Goal: Find specific page/section: Find specific page/section

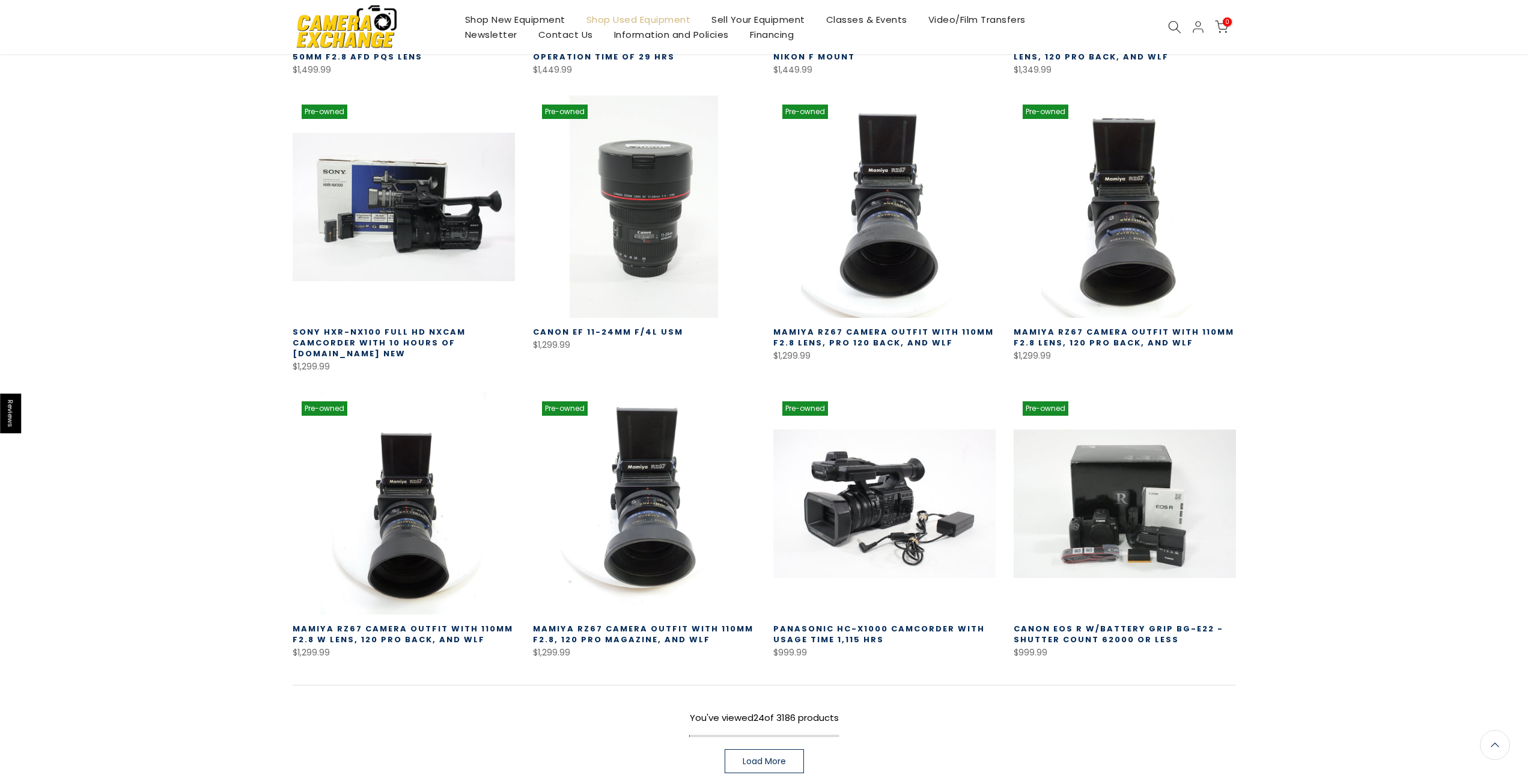
scroll to position [661, 0]
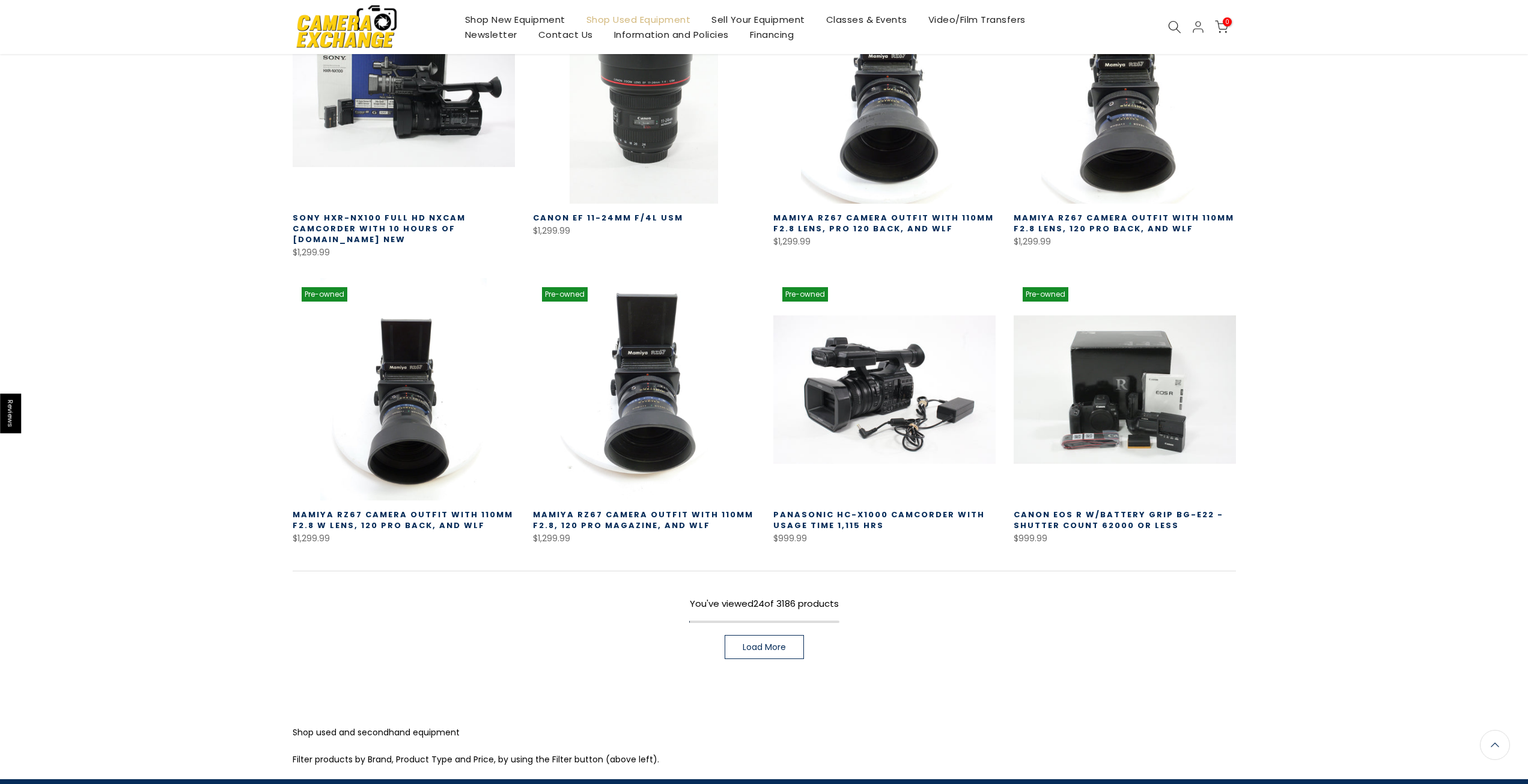
click at [798, 637] on link "Load More" at bounding box center [764, 647] width 79 height 24
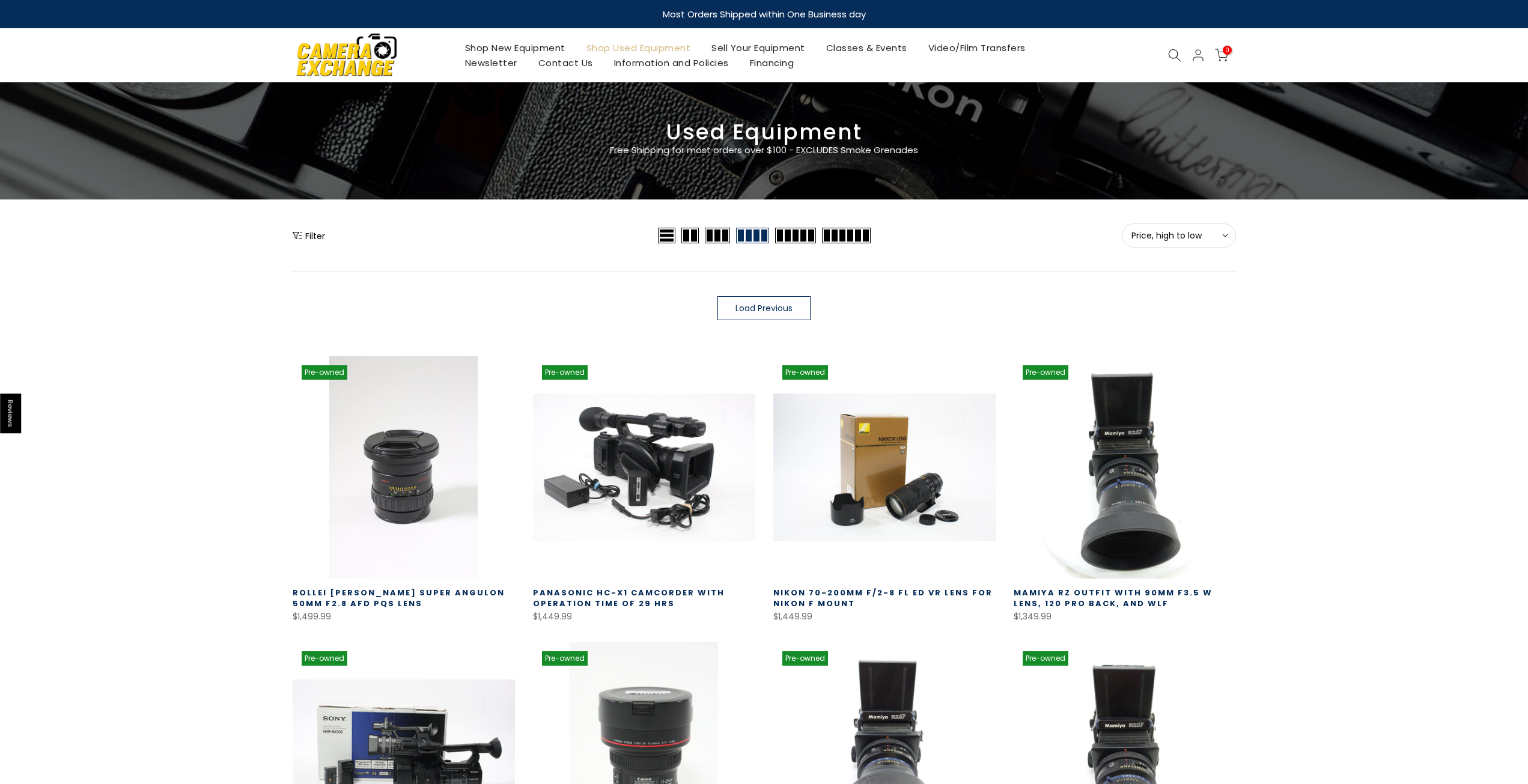
drag, startPoint x: 313, startPoint y: 226, endPoint x: 313, endPoint y: 235, distance: 9.0
click at [313, 226] on div "Filter" at bounding box center [473, 236] width 362 height 24
click at [313, 235] on button "Filter" at bounding box center [308, 236] width 33 height 12
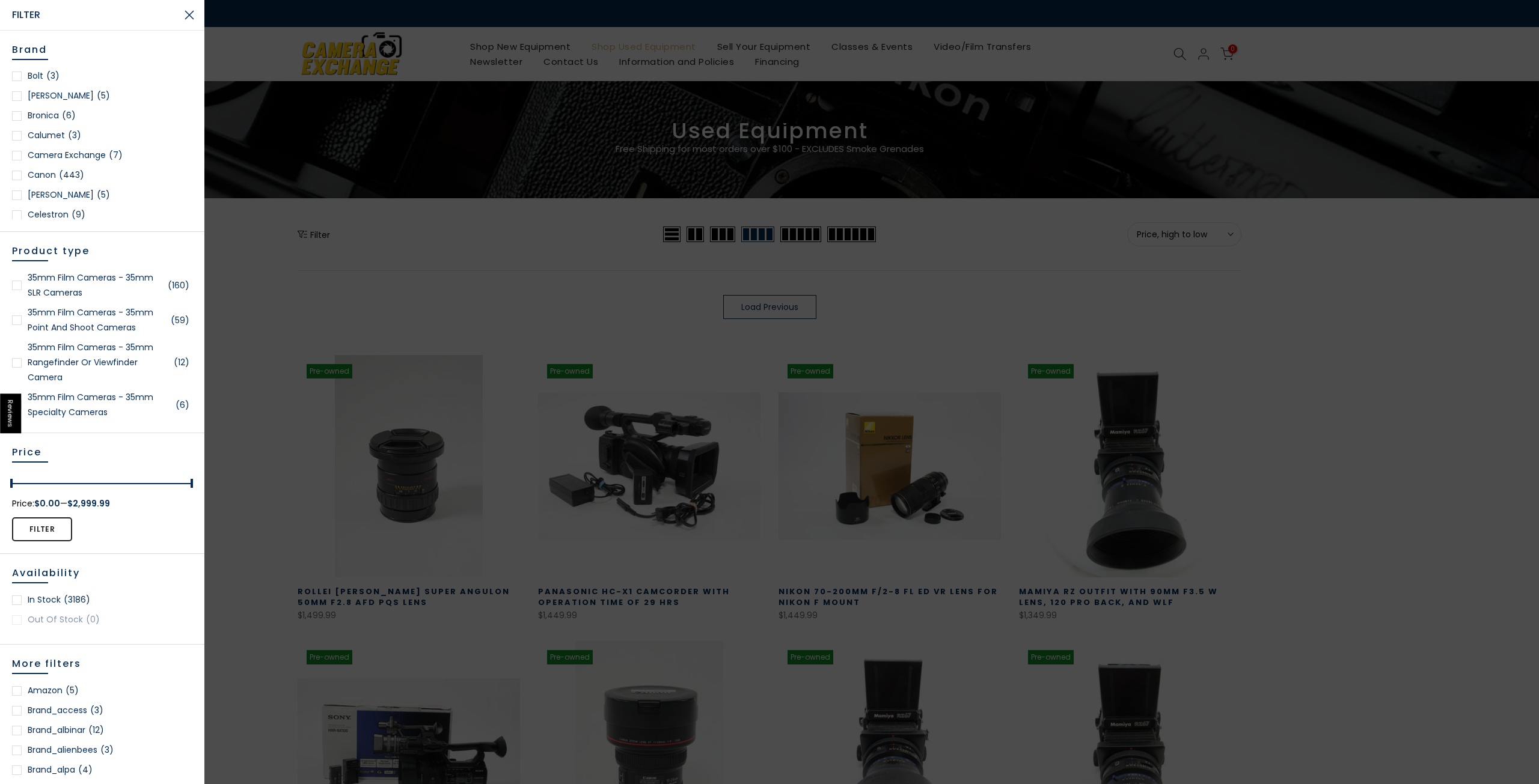
scroll to position [180, 0]
click at [50, 153] on link "Canon (443)" at bounding box center [102, 154] width 180 height 15
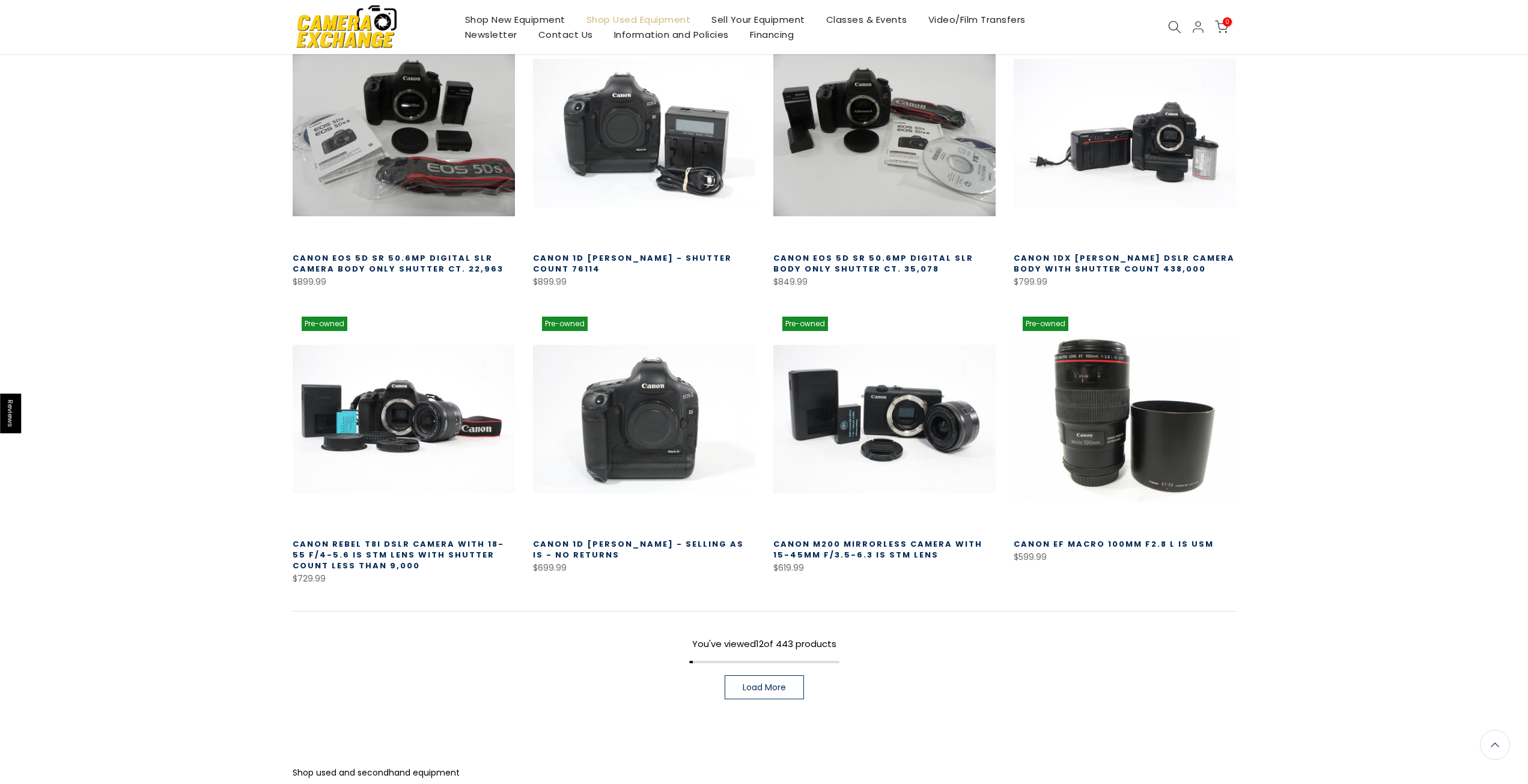
scroll to position [602, 0]
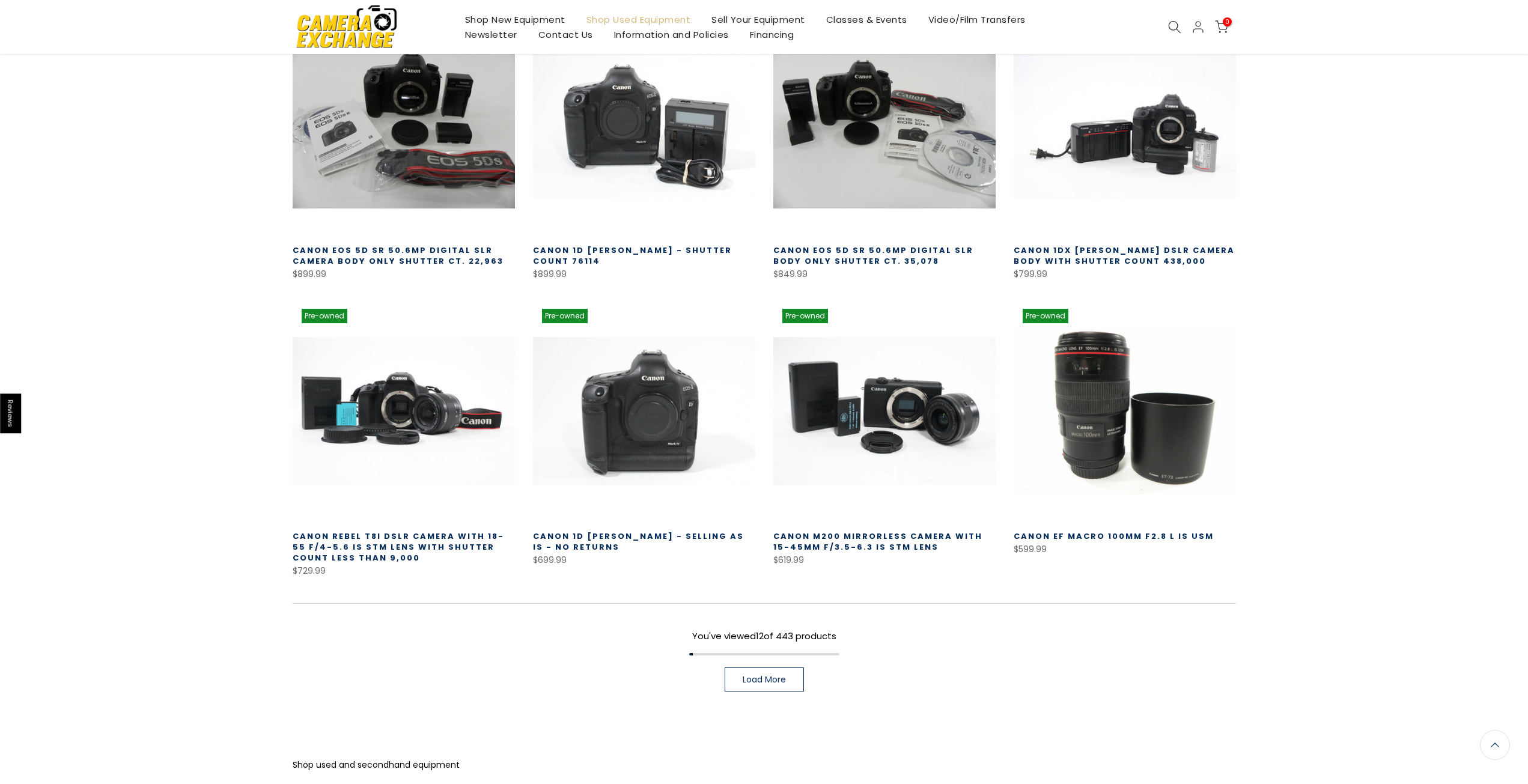
click at [803, 689] on link "Load More" at bounding box center [764, 680] width 79 height 24
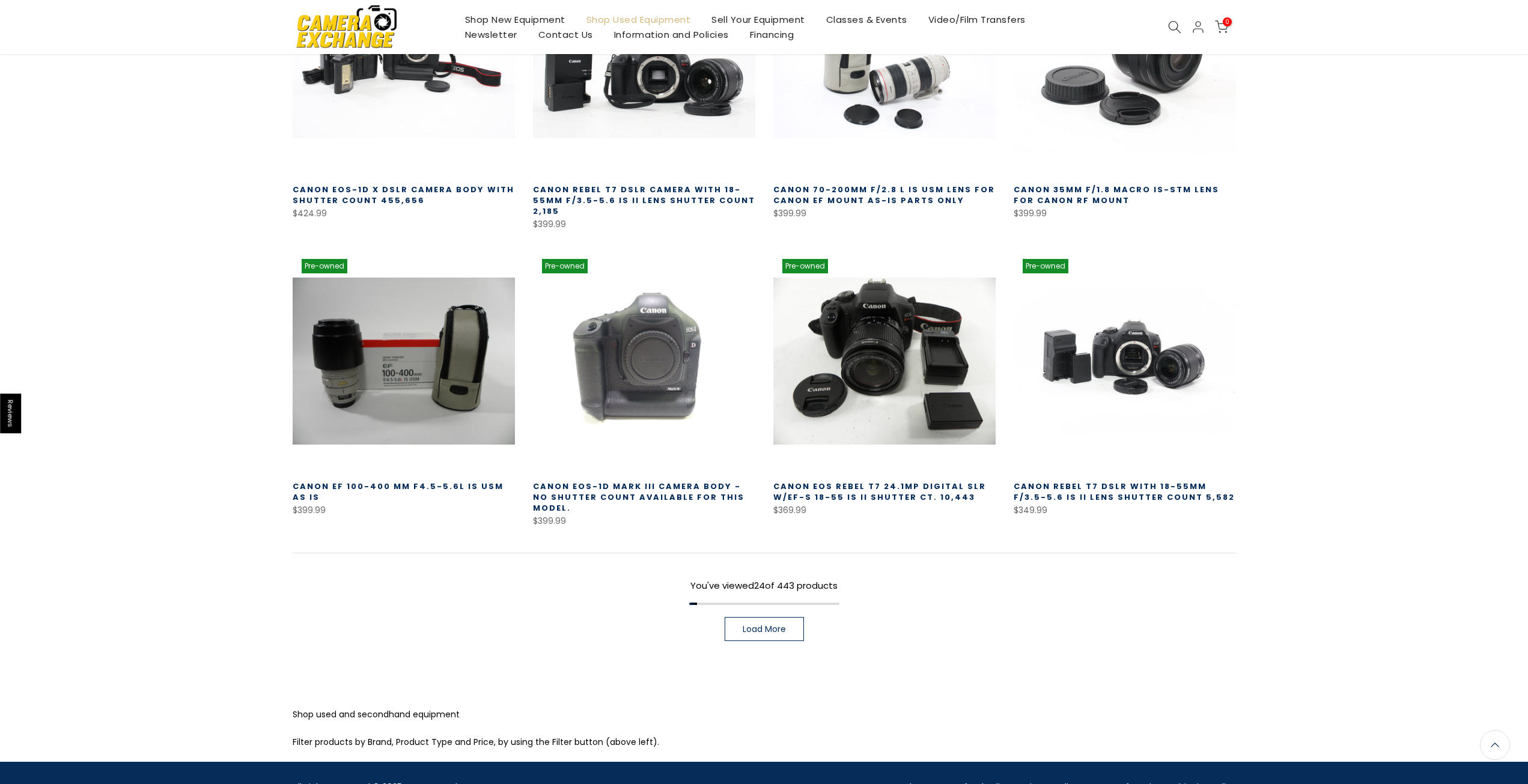
scroll to position [1576, 0]
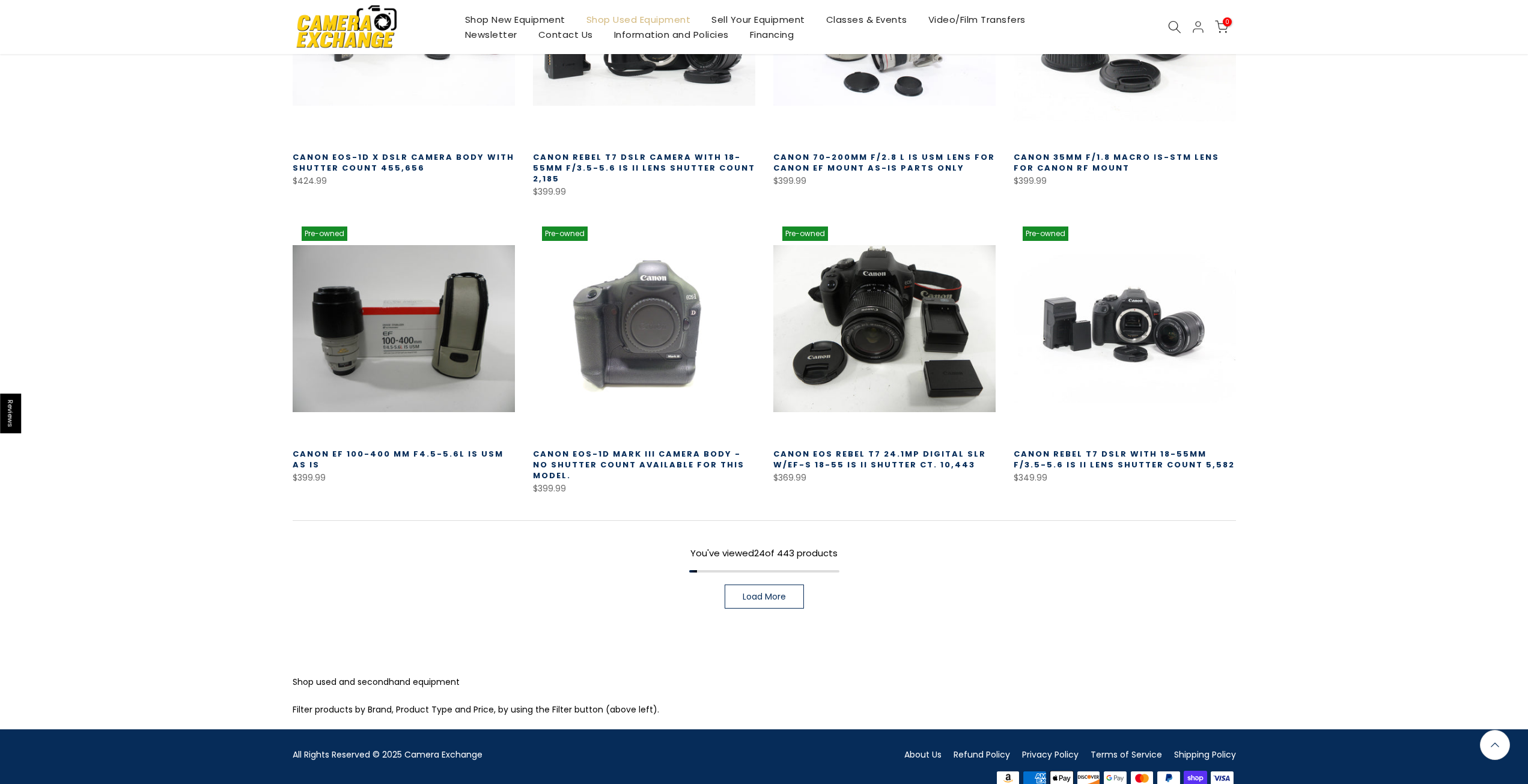
click at [778, 593] on span "Load More" at bounding box center [764, 596] width 43 height 8
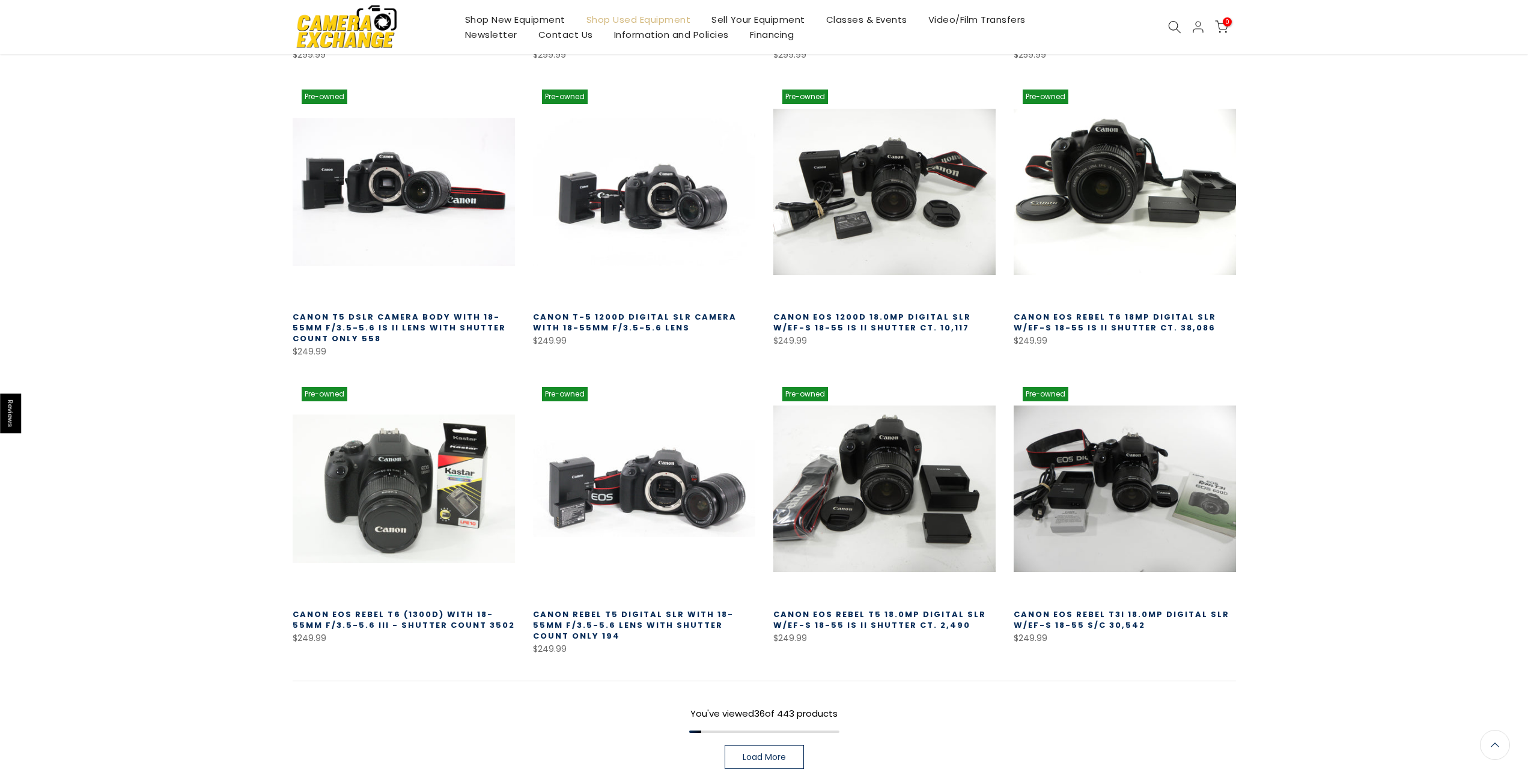
scroll to position [2297, 0]
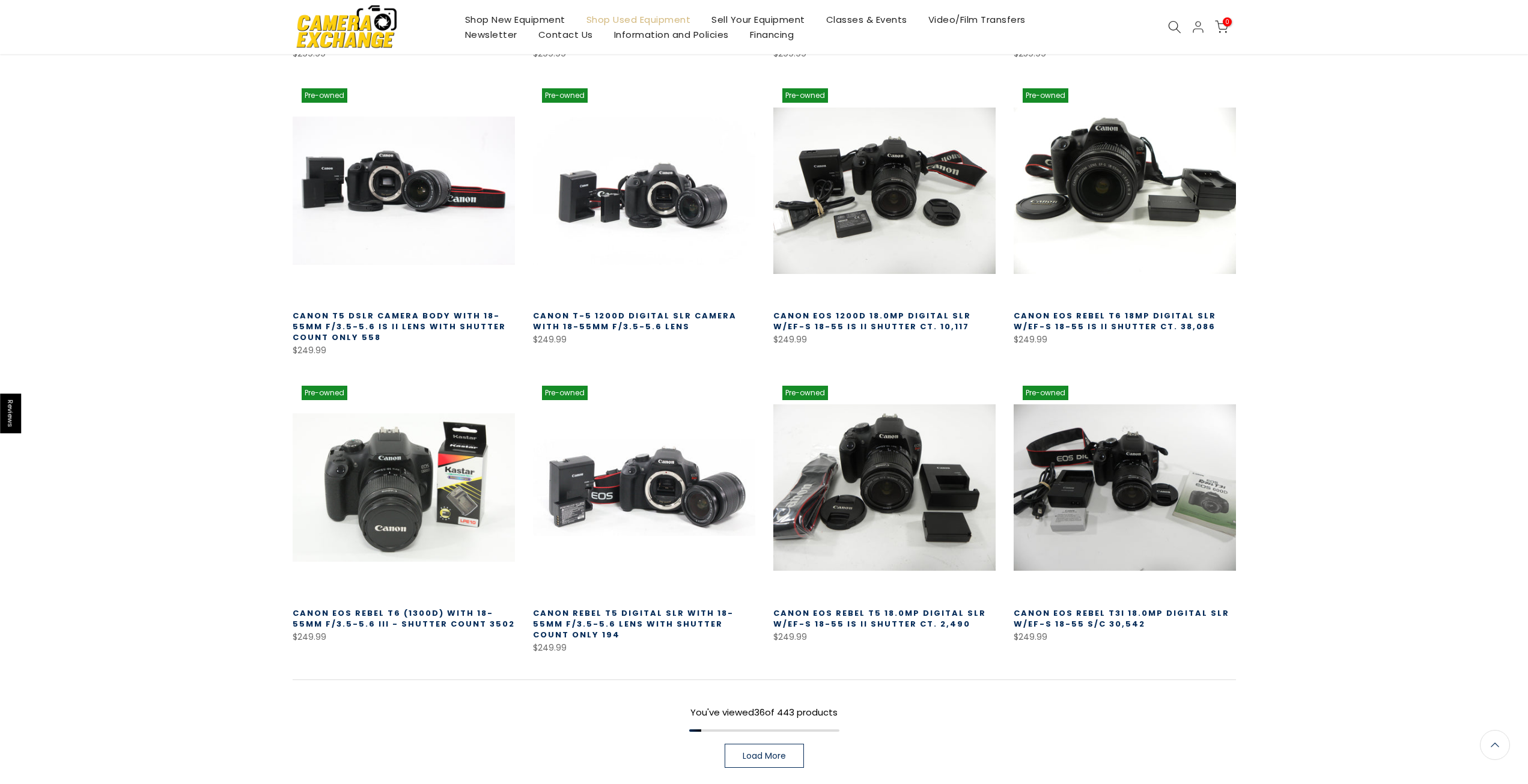
click at [792, 744] on link "Load More" at bounding box center [764, 756] width 79 height 24
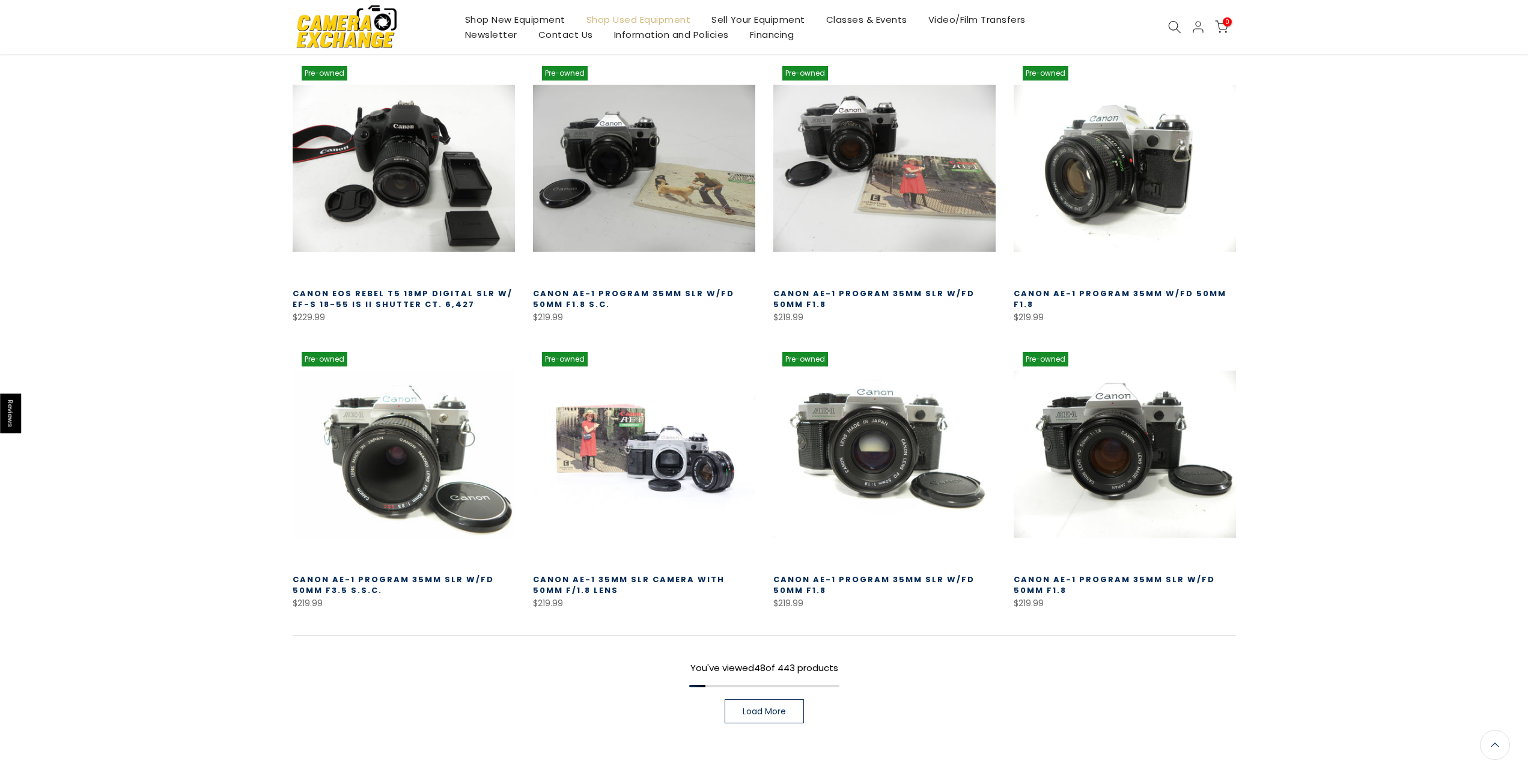
scroll to position [3197, 0]
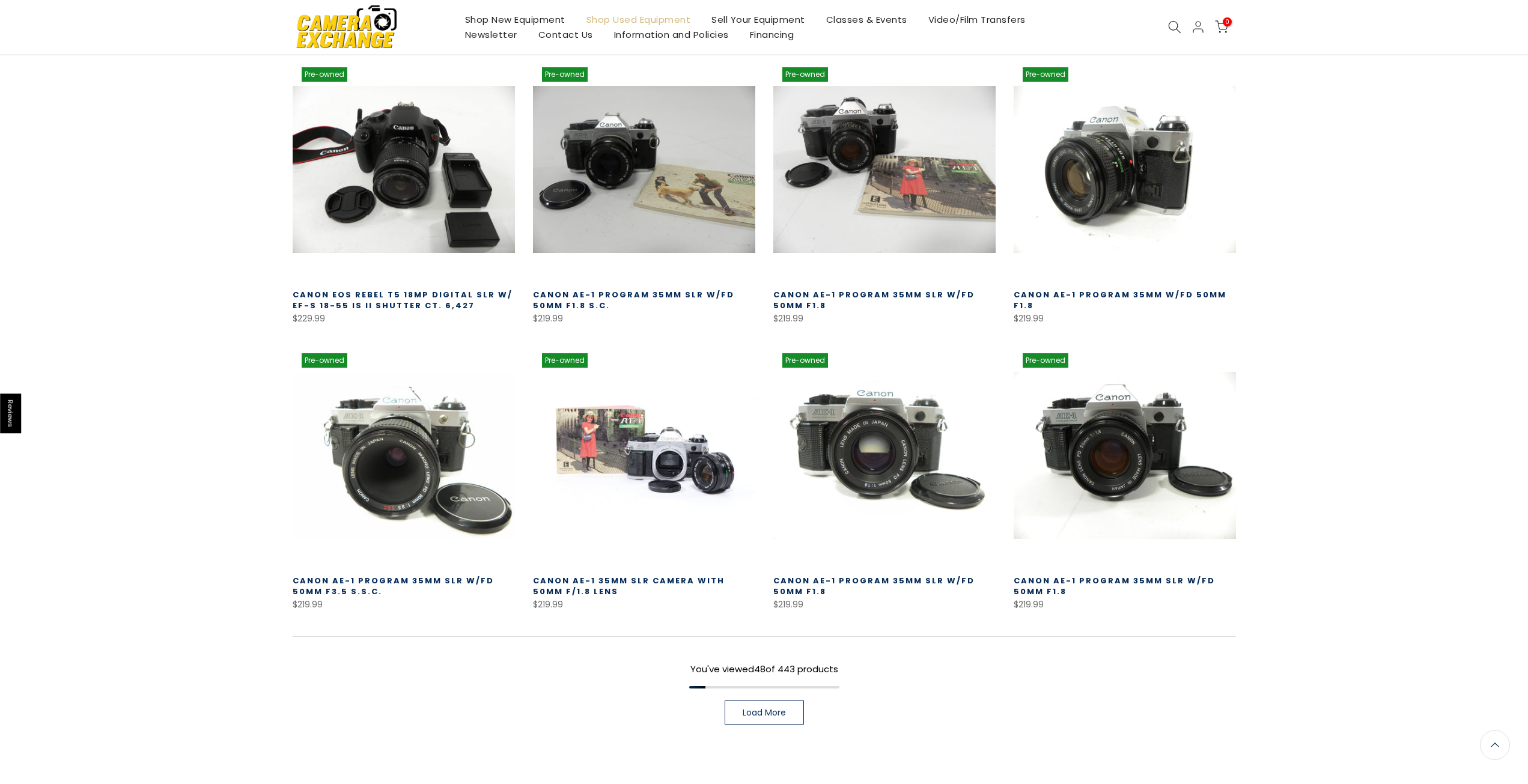
click at [780, 700] on link "Load More" at bounding box center [764, 713] width 79 height 24
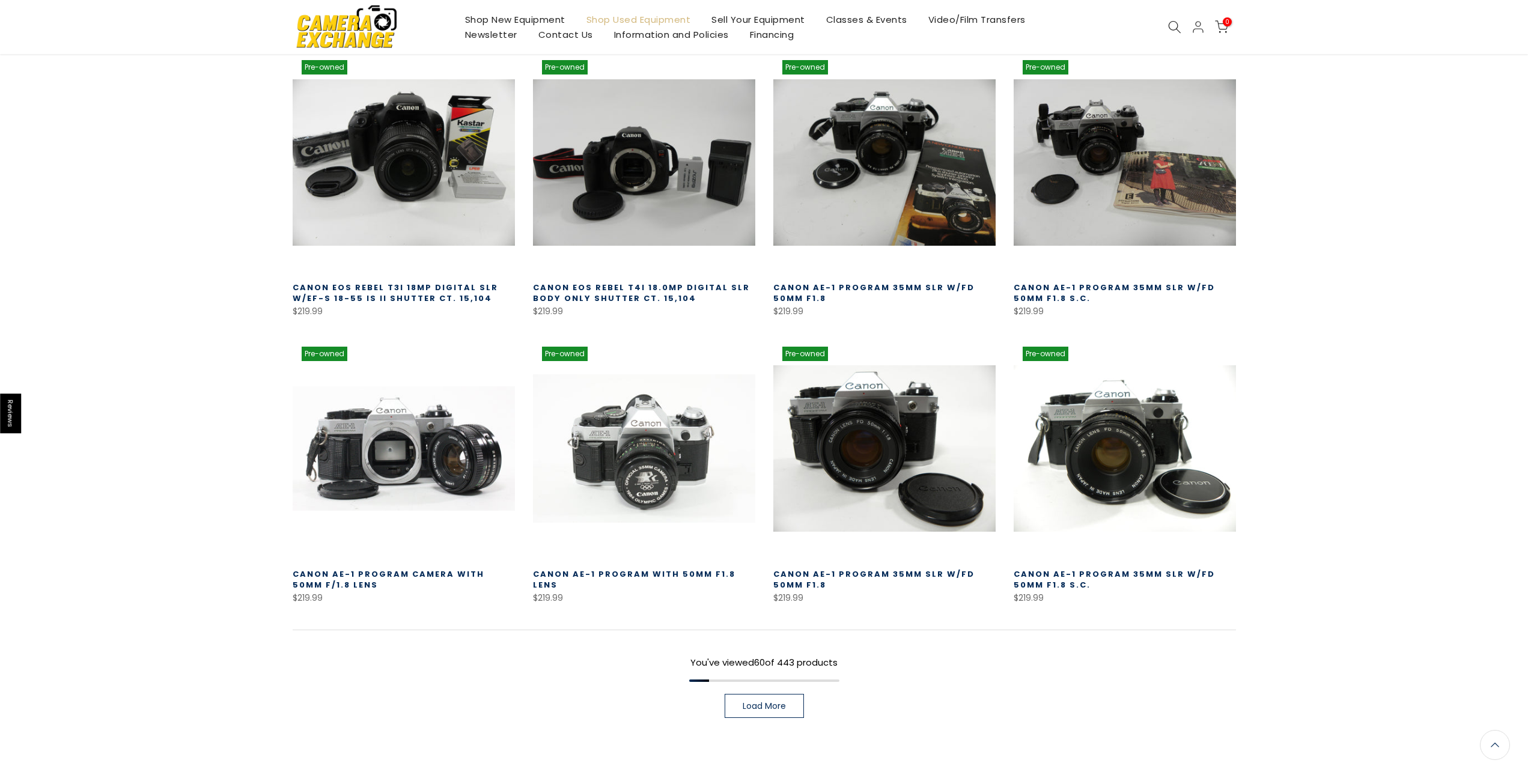
scroll to position [4095, 0]
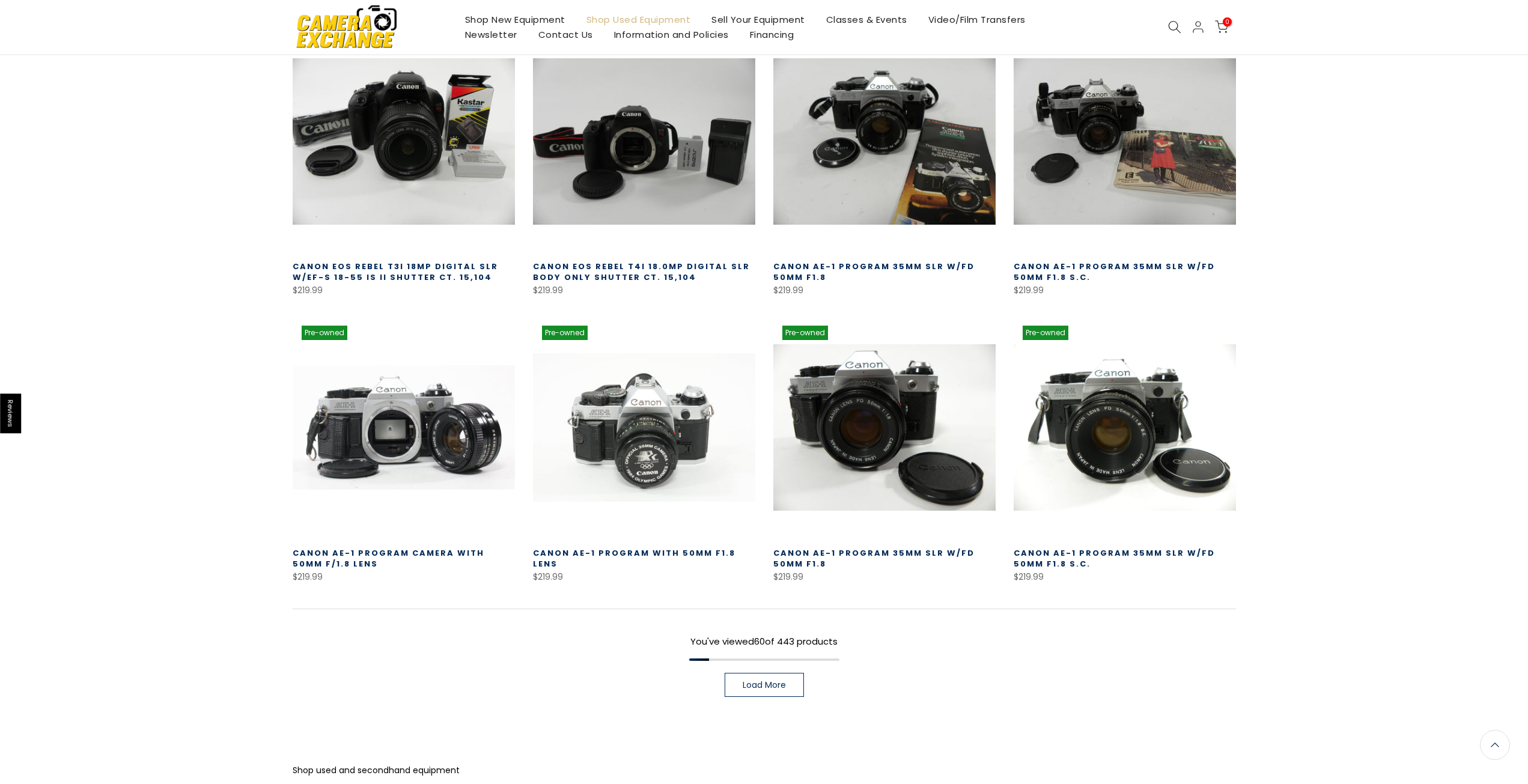
click at [799, 674] on link "Load More" at bounding box center [764, 685] width 79 height 24
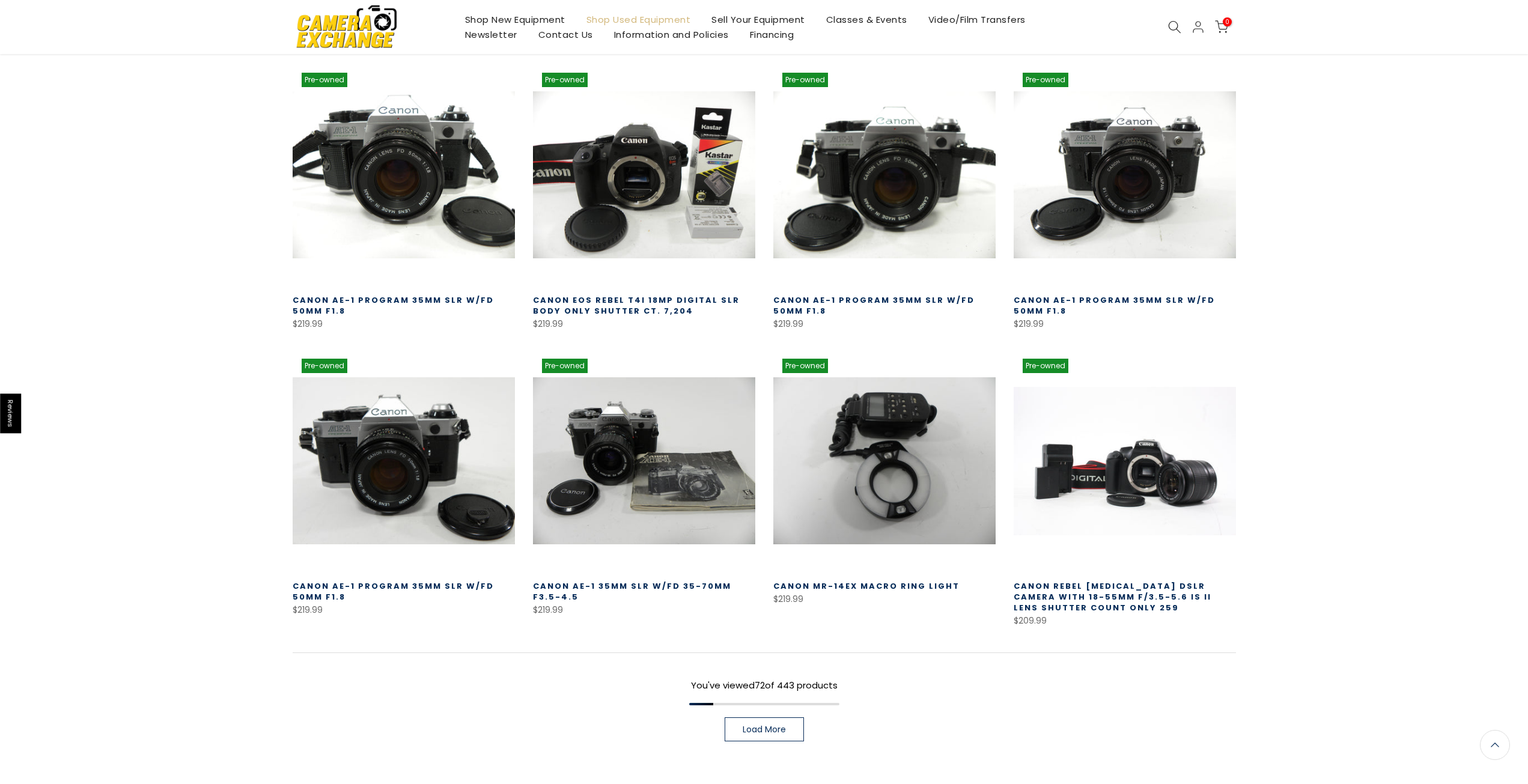
scroll to position [5052, 0]
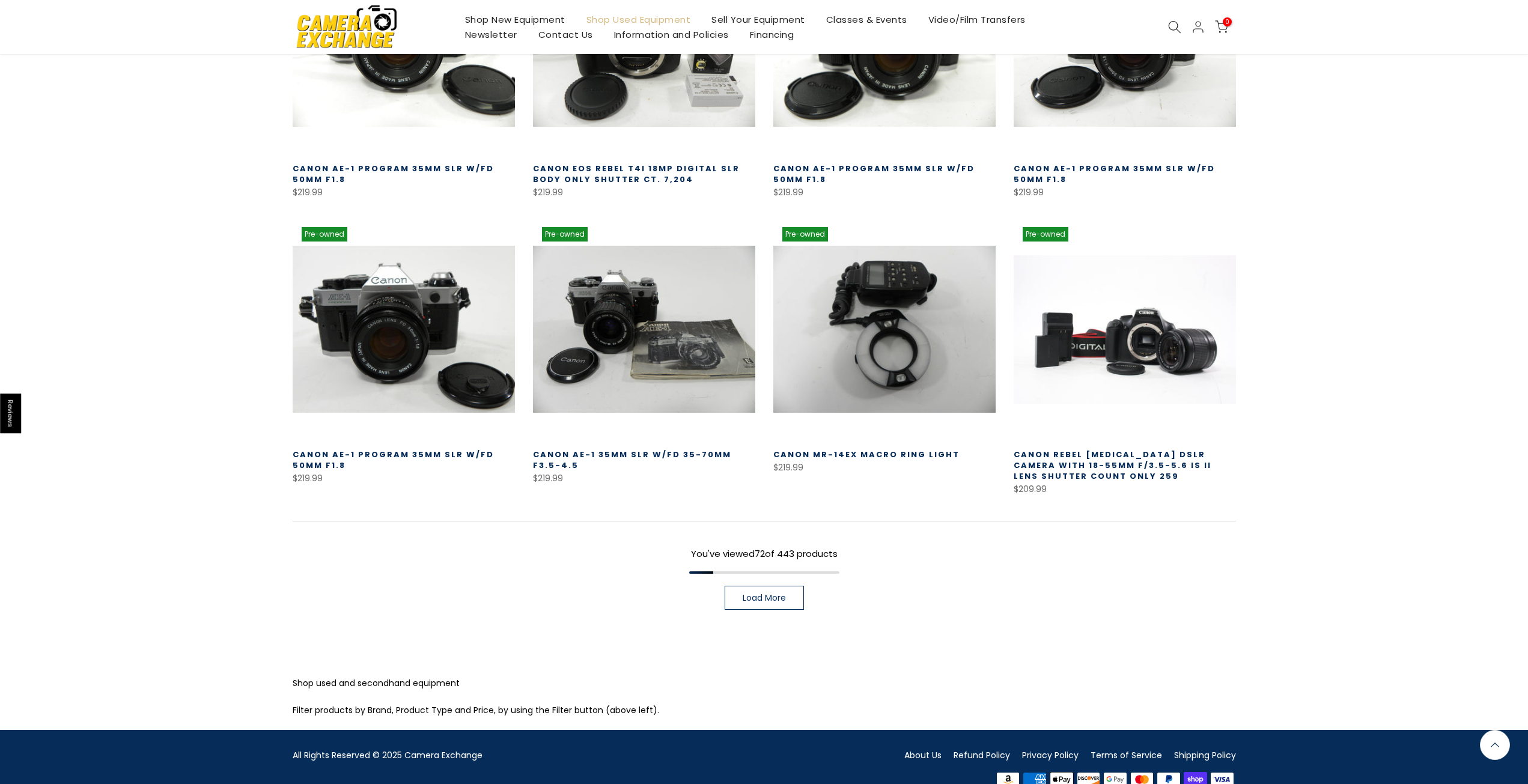
click at [785, 593] on span "Load More" at bounding box center [764, 597] width 43 height 8
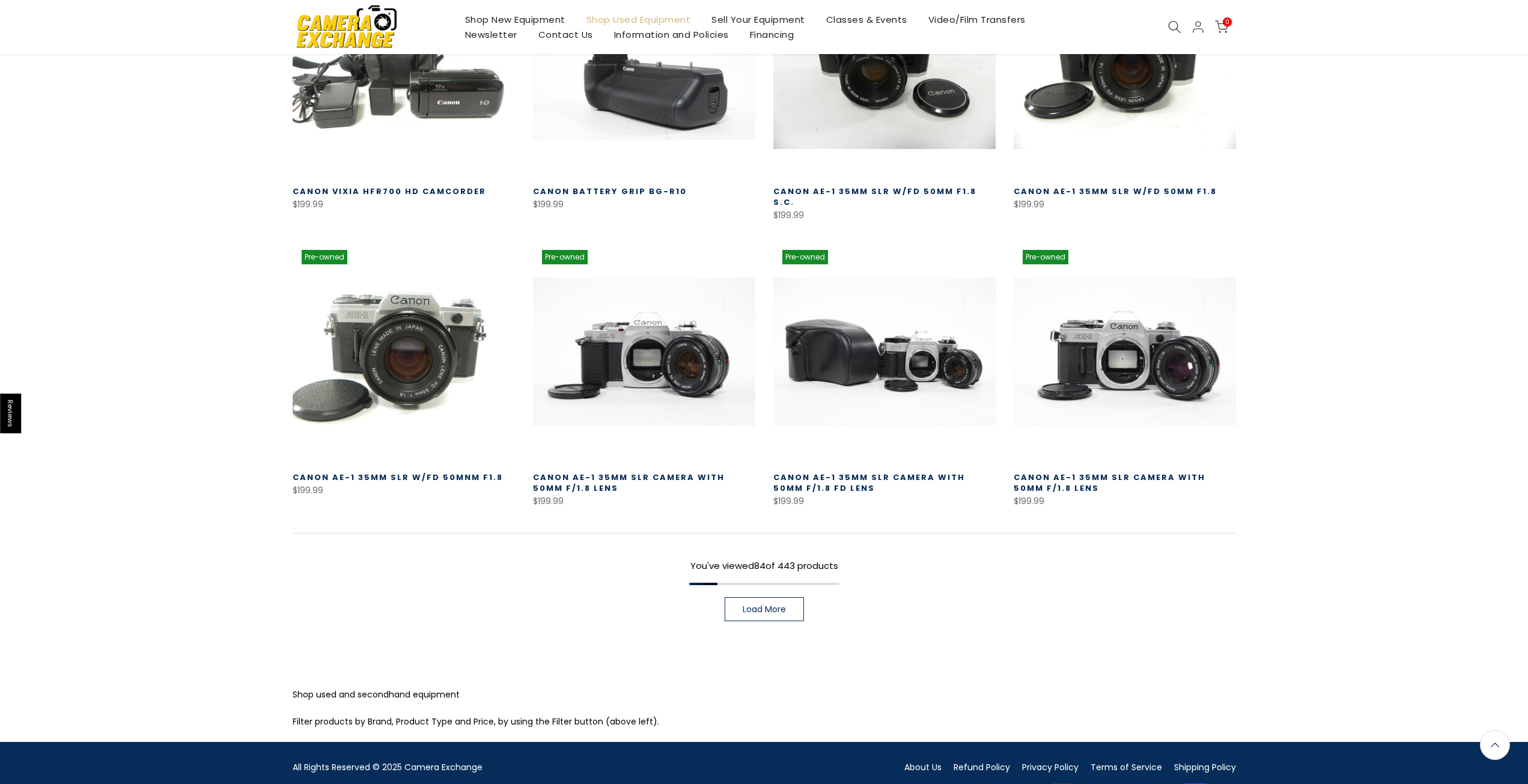
scroll to position [5901, 0]
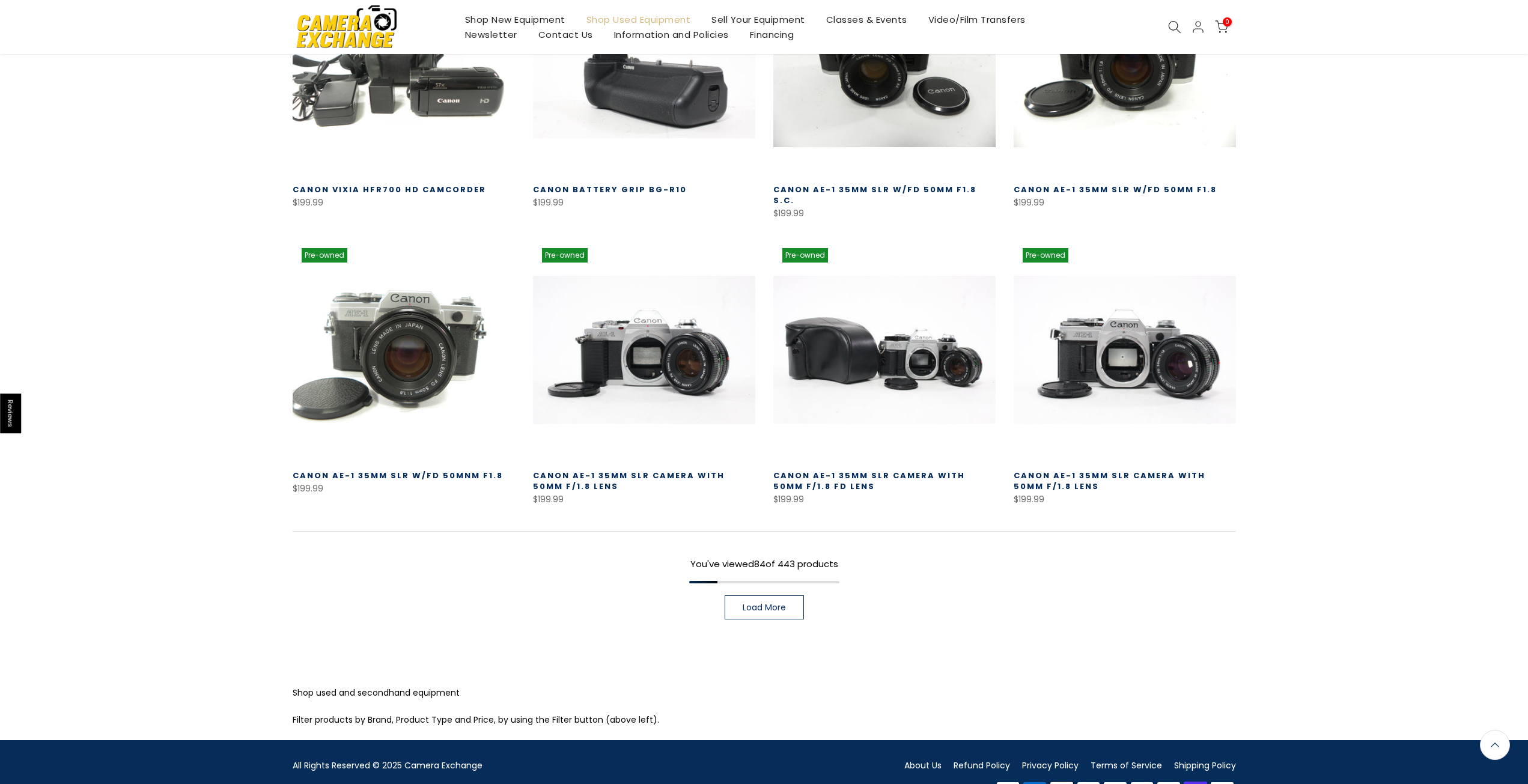
click at [800, 596] on link "Load More" at bounding box center [764, 608] width 79 height 24
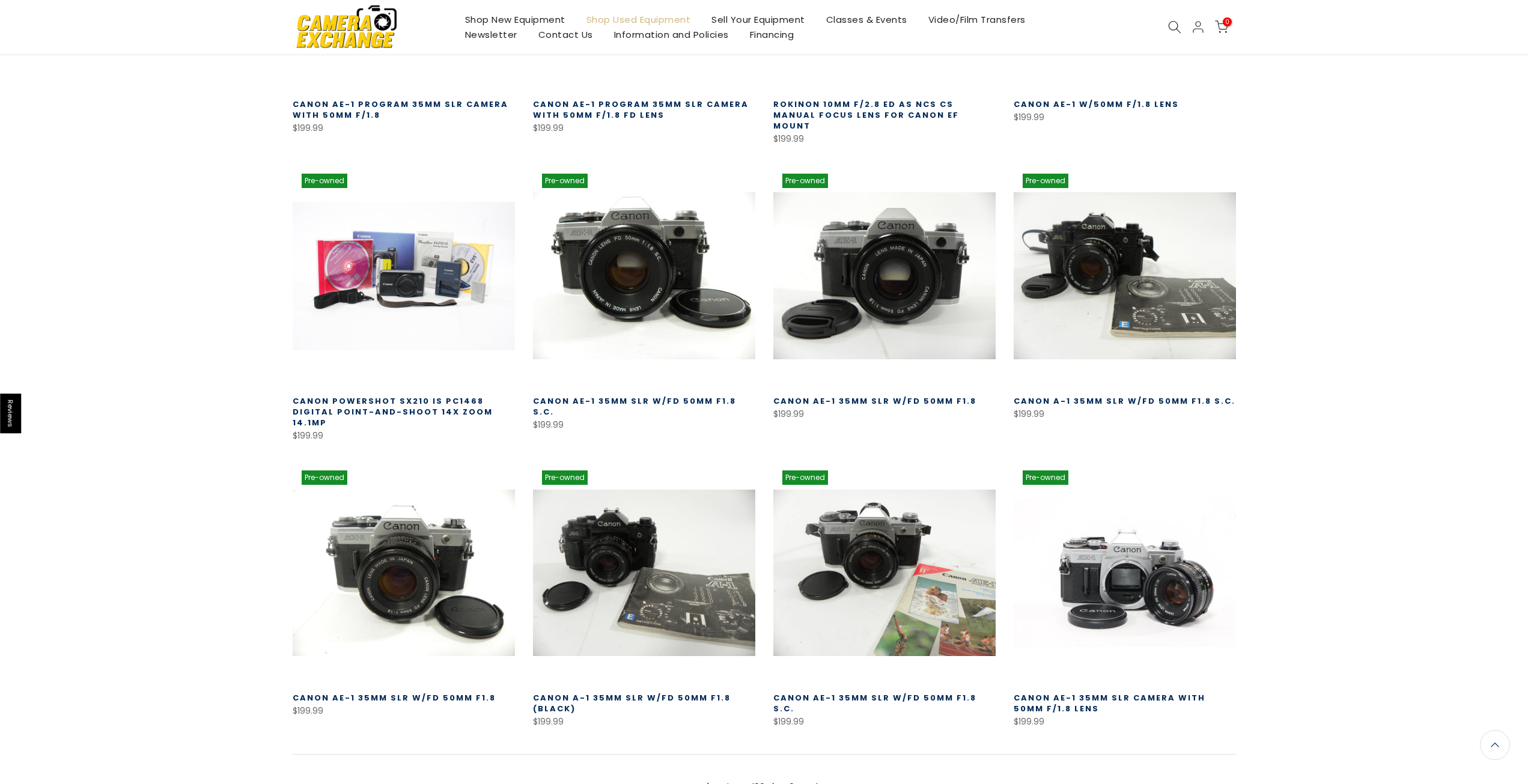
scroll to position [6621, 0]
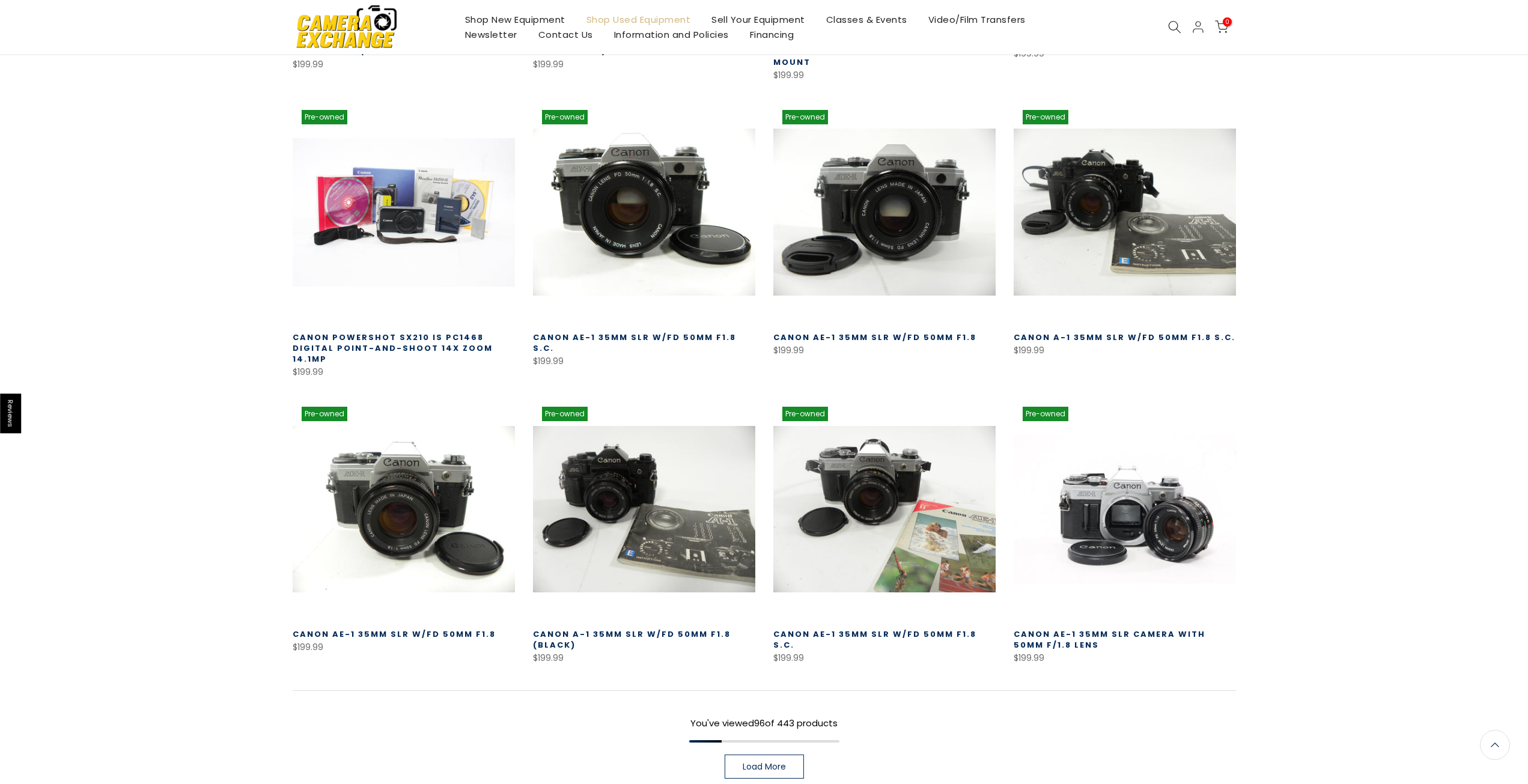
click at [789, 754] on link "Load More" at bounding box center [764, 767] width 79 height 24
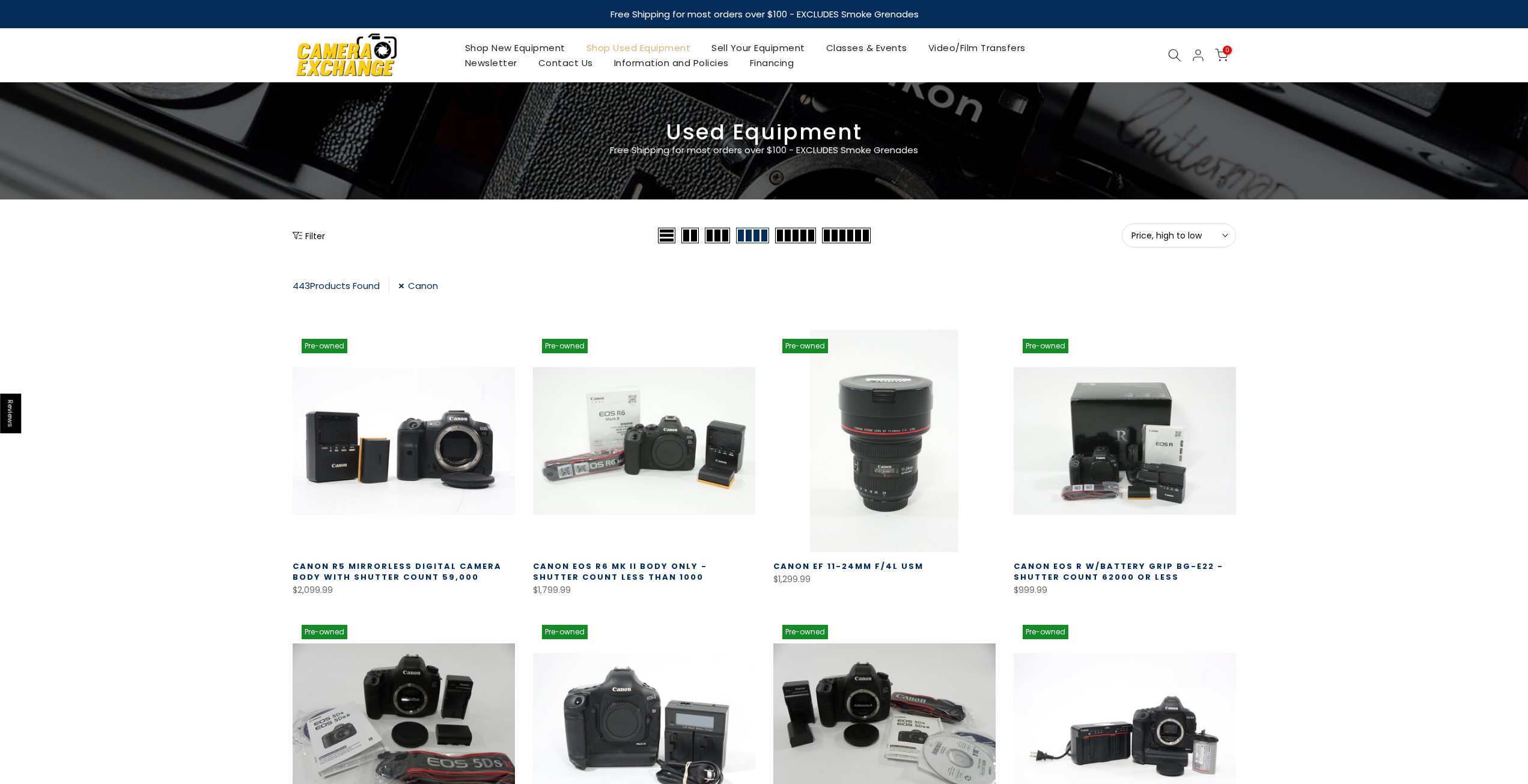
drag, startPoint x: 1282, startPoint y: 520, endPoint x: 453, endPoint y: 272, distance: 865.3
click at [302, 238] on icon "Show filters" at bounding box center [297, 236] width 10 height 10
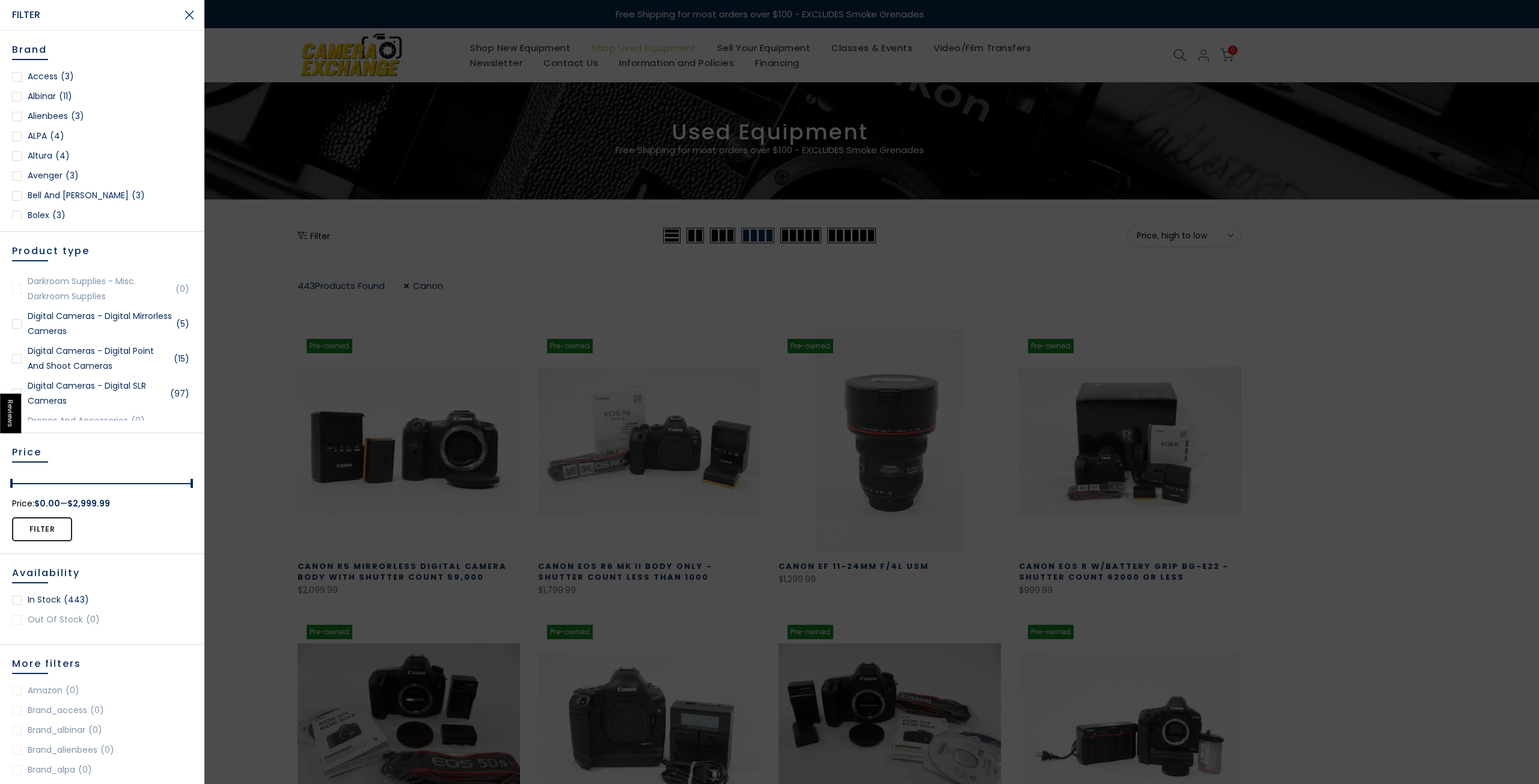
scroll to position [421, 0]
click at [93, 323] on link "Digital Cameras - Digital Mirrorless Cameras (5)" at bounding box center [102, 318] width 180 height 30
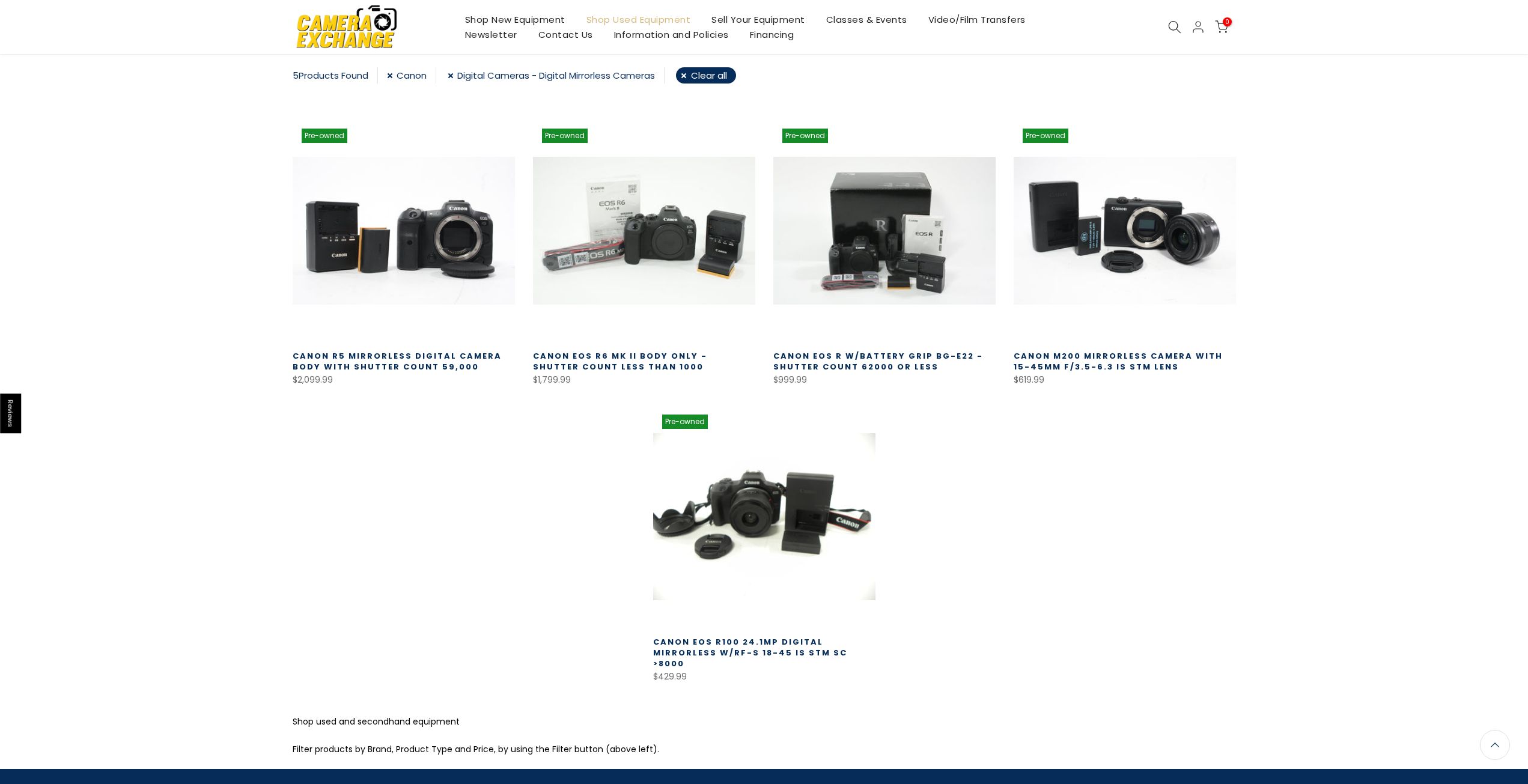
scroll to position [211, 0]
